Goal: Task Accomplishment & Management: Use online tool/utility

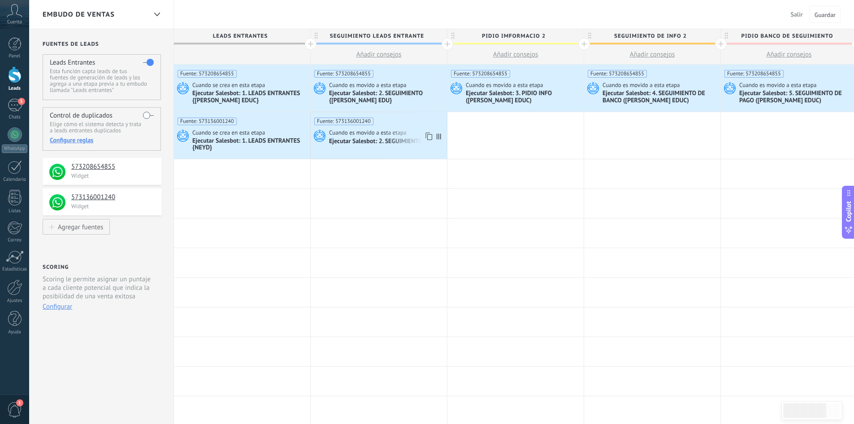
click at [352, 145] on div "Ejecutar Salesbot: 2. SEGUIMIENTO {NE}" at bounding box center [383, 142] width 109 height 8
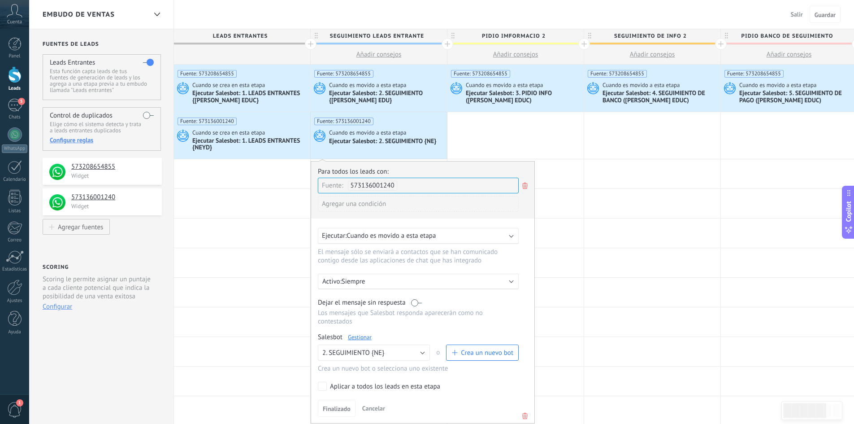
click at [365, 337] on link "Gestionar" at bounding box center [360, 337] width 24 height 8
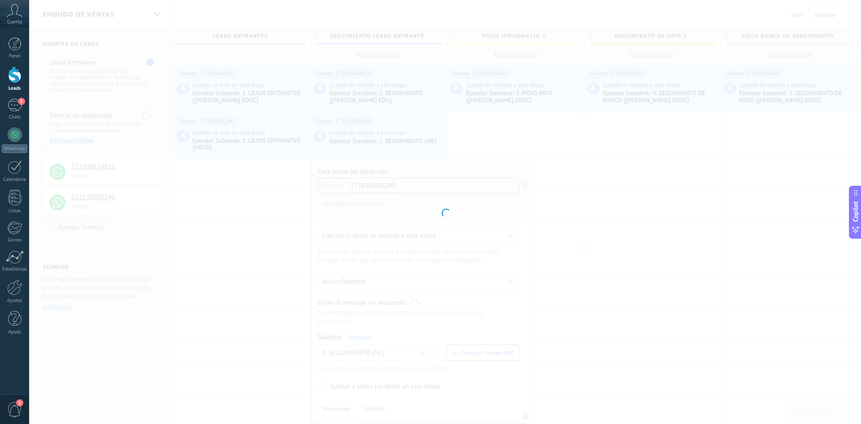
type input "**********"
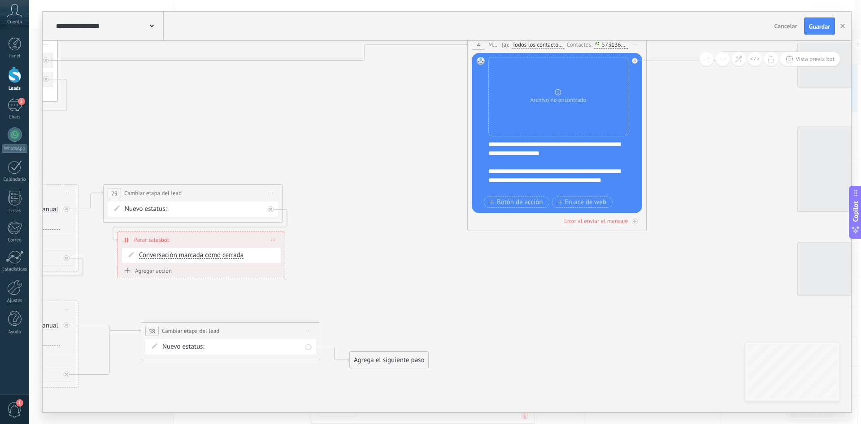
drag, startPoint x: 702, startPoint y: 181, endPoint x: 187, endPoint y: 109, distance: 520.0
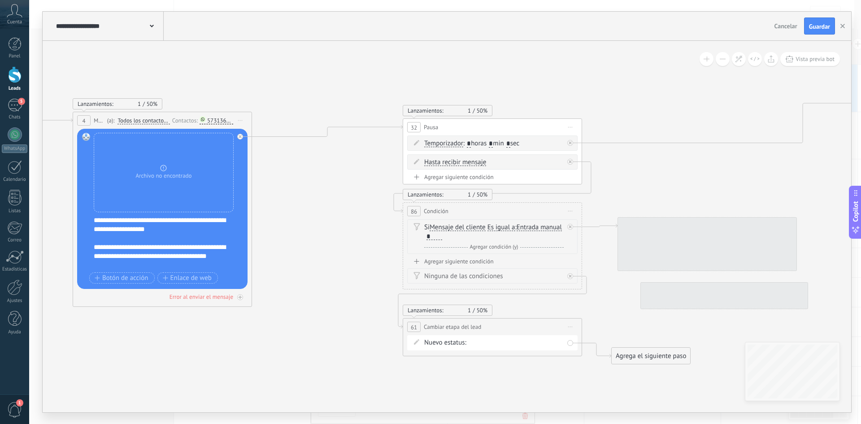
drag, startPoint x: 708, startPoint y: 159, endPoint x: 203, endPoint y: 218, distance: 508.9
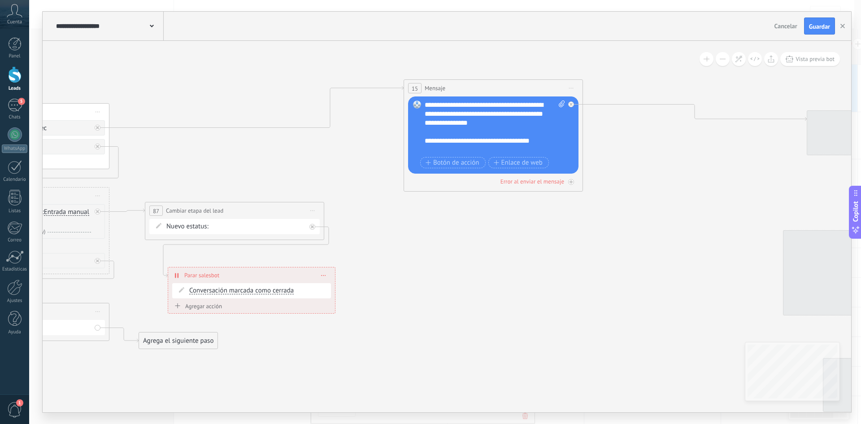
drag, startPoint x: 666, startPoint y: 154, endPoint x: 310, endPoint y: 151, distance: 355.7
click at [310, 151] on icon at bounding box center [867, 191] width 4480 height 961
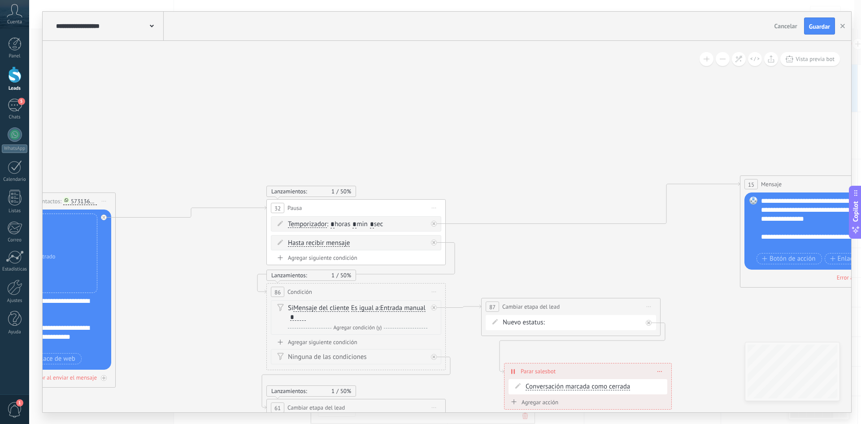
drag, startPoint x: 296, startPoint y: 172, endPoint x: 637, endPoint y: 266, distance: 354.1
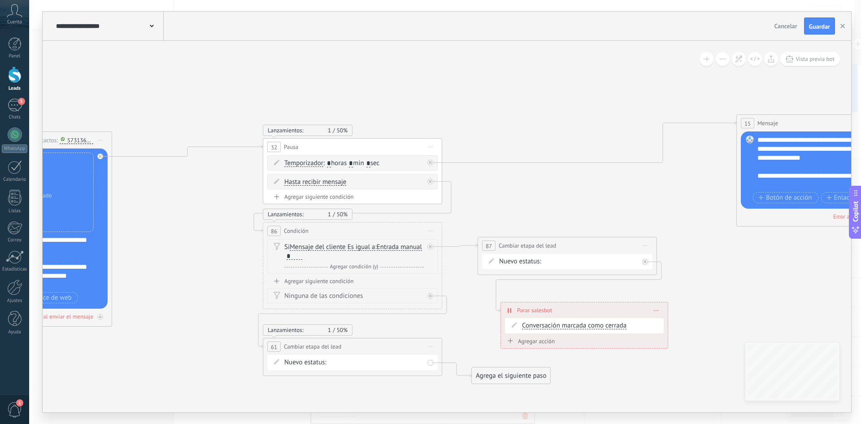
drag, startPoint x: 430, startPoint y: 131, endPoint x: 426, endPoint y: 70, distance: 61.1
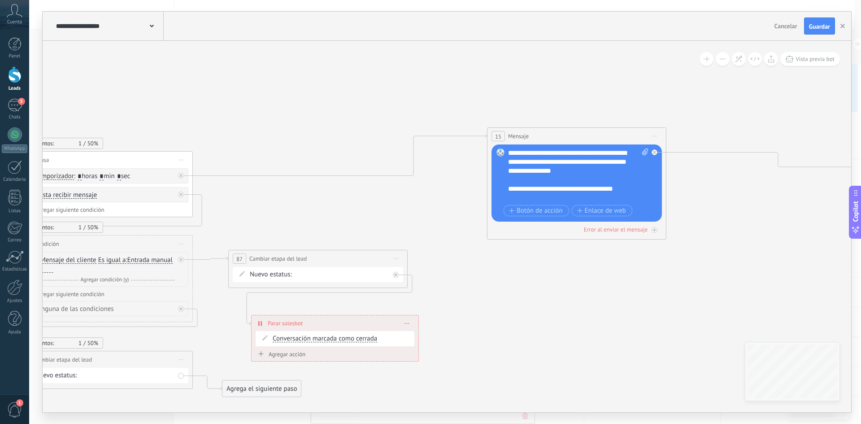
drag, startPoint x: 581, startPoint y: 115, endPoint x: 296, endPoint y: 128, distance: 286.0
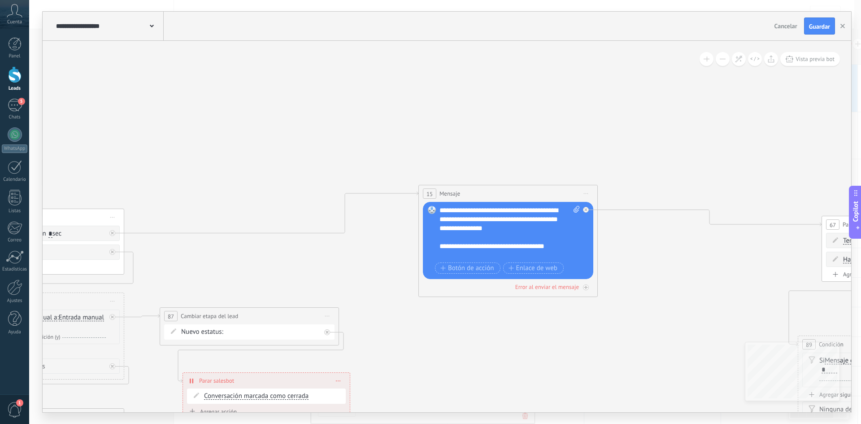
drag, startPoint x: 576, startPoint y: 99, endPoint x: 545, endPoint y: 154, distance: 63.7
click at [845, 29] on button "button" at bounding box center [842, 25] width 13 height 17
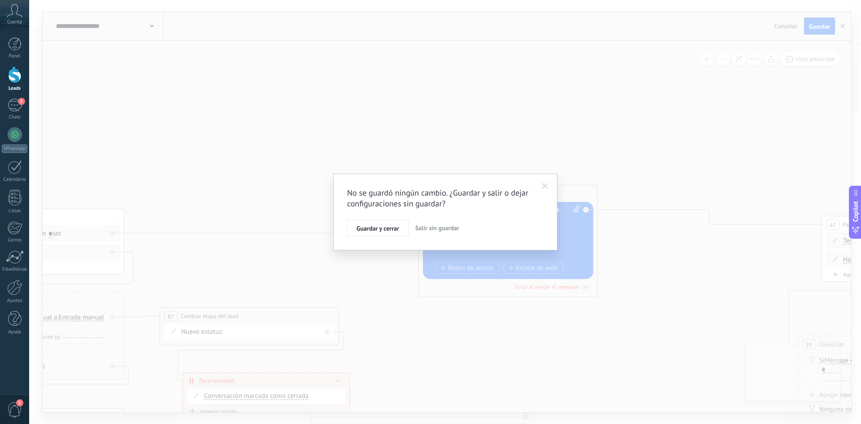
click at [434, 226] on span "Salir sin guardar" at bounding box center [437, 228] width 44 height 8
